Goal: Information Seeking & Learning: Learn about a topic

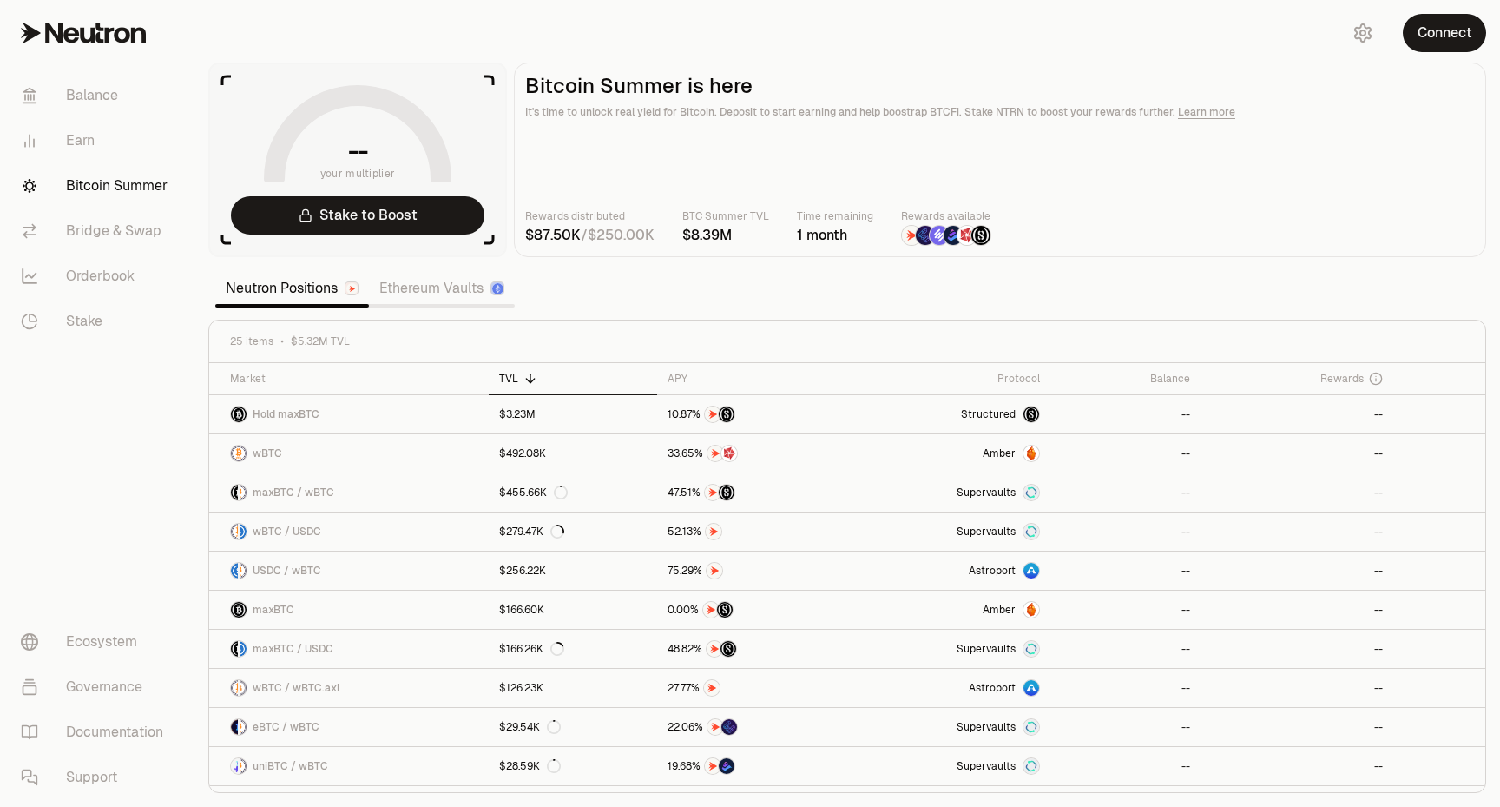
click at [460, 302] on link "Ethereum Vaults" at bounding box center [442, 288] width 146 height 35
